Goal: Information Seeking & Learning: Learn about a topic

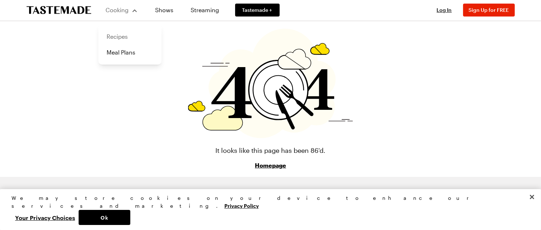
click at [121, 37] on link "Recipes" at bounding box center [130, 37] width 55 height 16
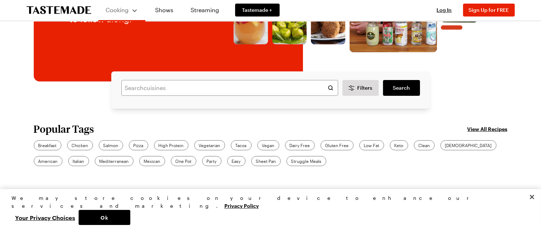
scroll to position [144, 0]
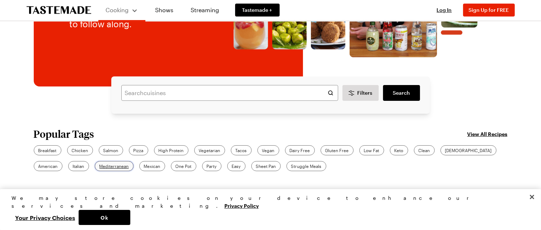
click at [99, 166] on span "Mediterranean" at bounding box center [113, 166] width 29 height 6
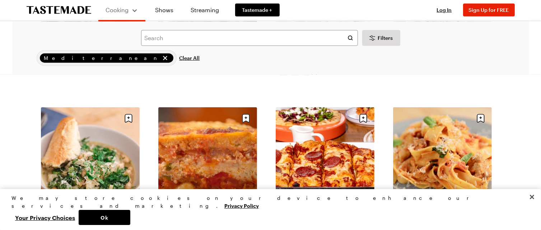
scroll to position [826, 0]
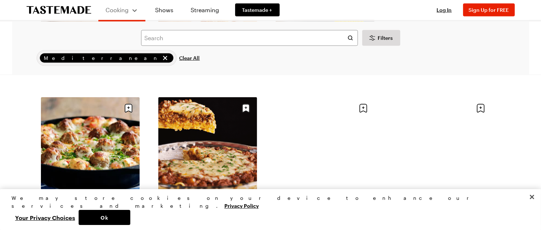
scroll to position [1149, 0]
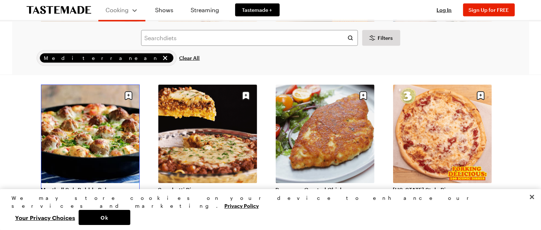
click at [77, 191] on link "Meatball Sub Bubble Bake" at bounding box center [90, 189] width 99 height 7
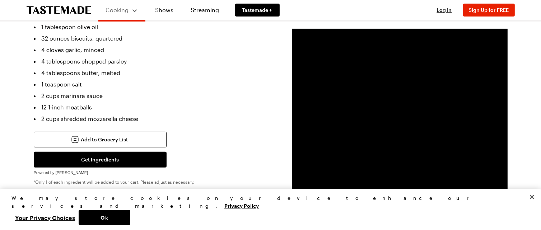
scroll to position [144, 0]
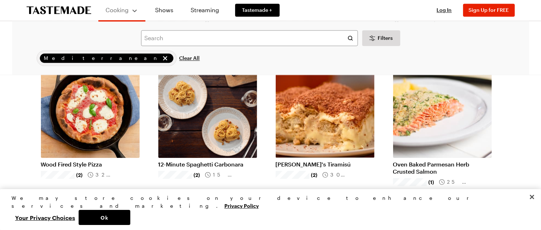
scroll to position [1651, 0]
